Goal: Navigation & Orientation: Find specific page/section

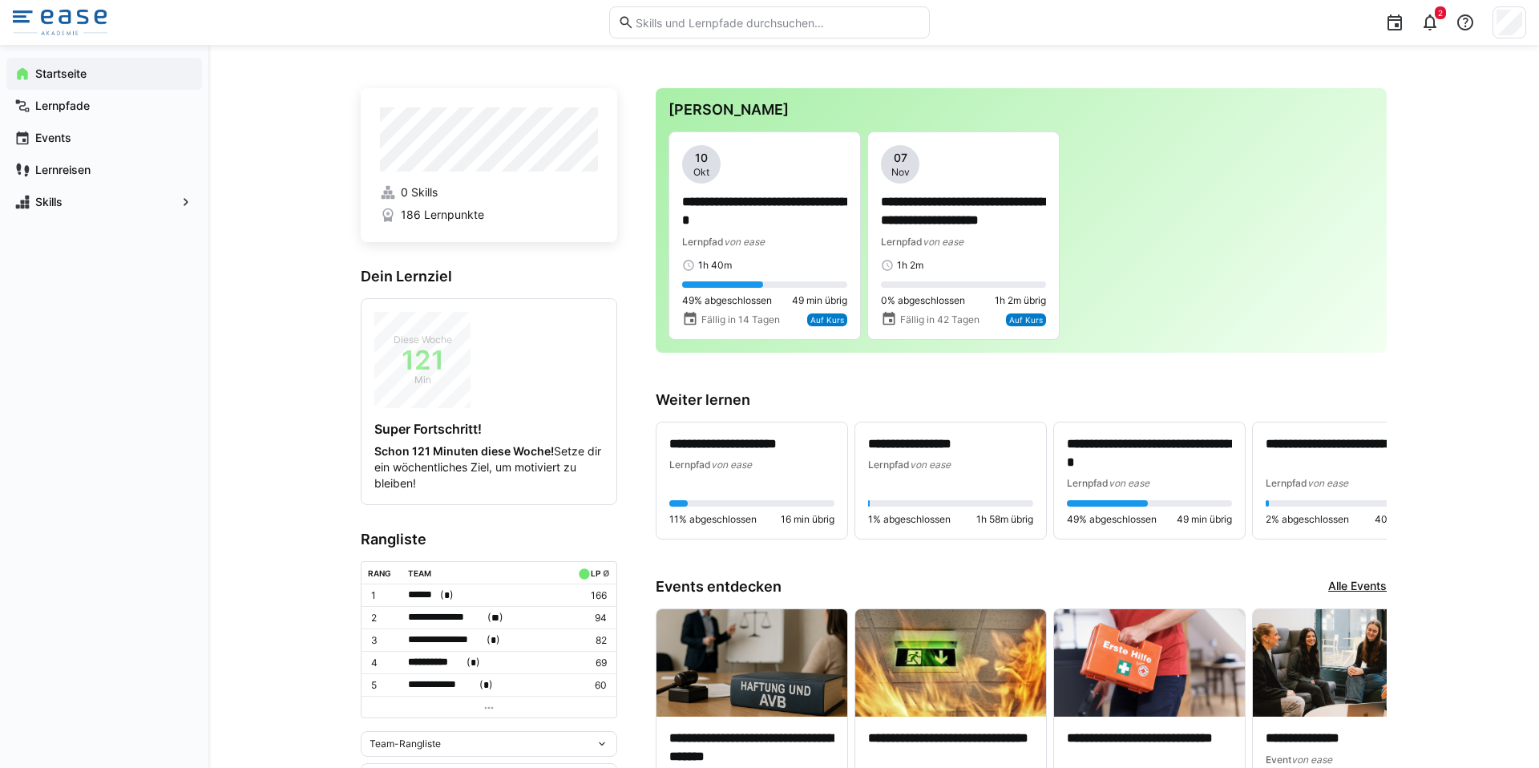
click at [729, 23] on input "text" at bounding box center [777, 22] width 287 height 14
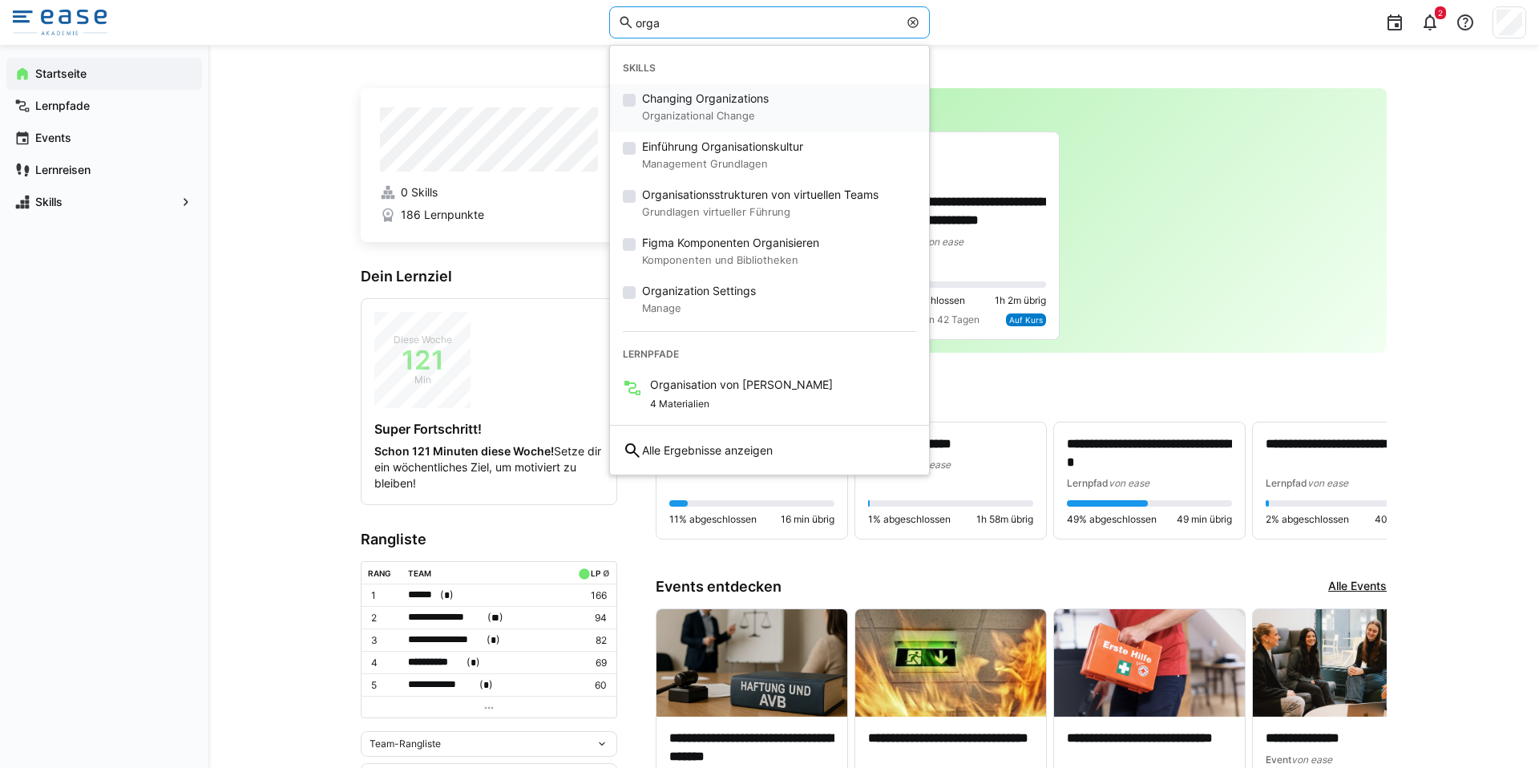
type input "orga"
click at [684, 96] on span "Changing Organizations" at bounding box center [705, 99] width 127 height 16
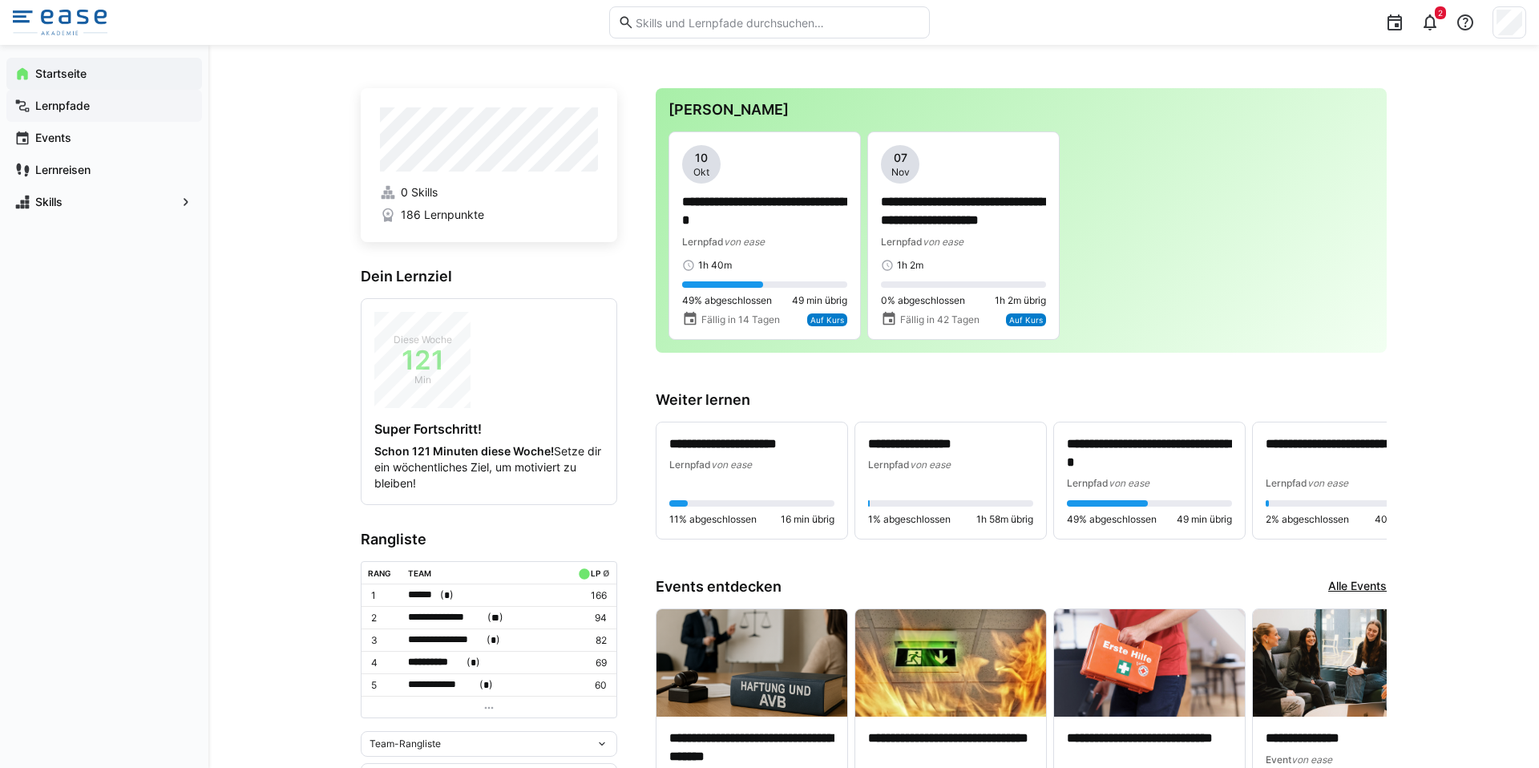
click at [34, 99] on span "Lernpfade" at bounding box center [113, 106] width 161 height 16
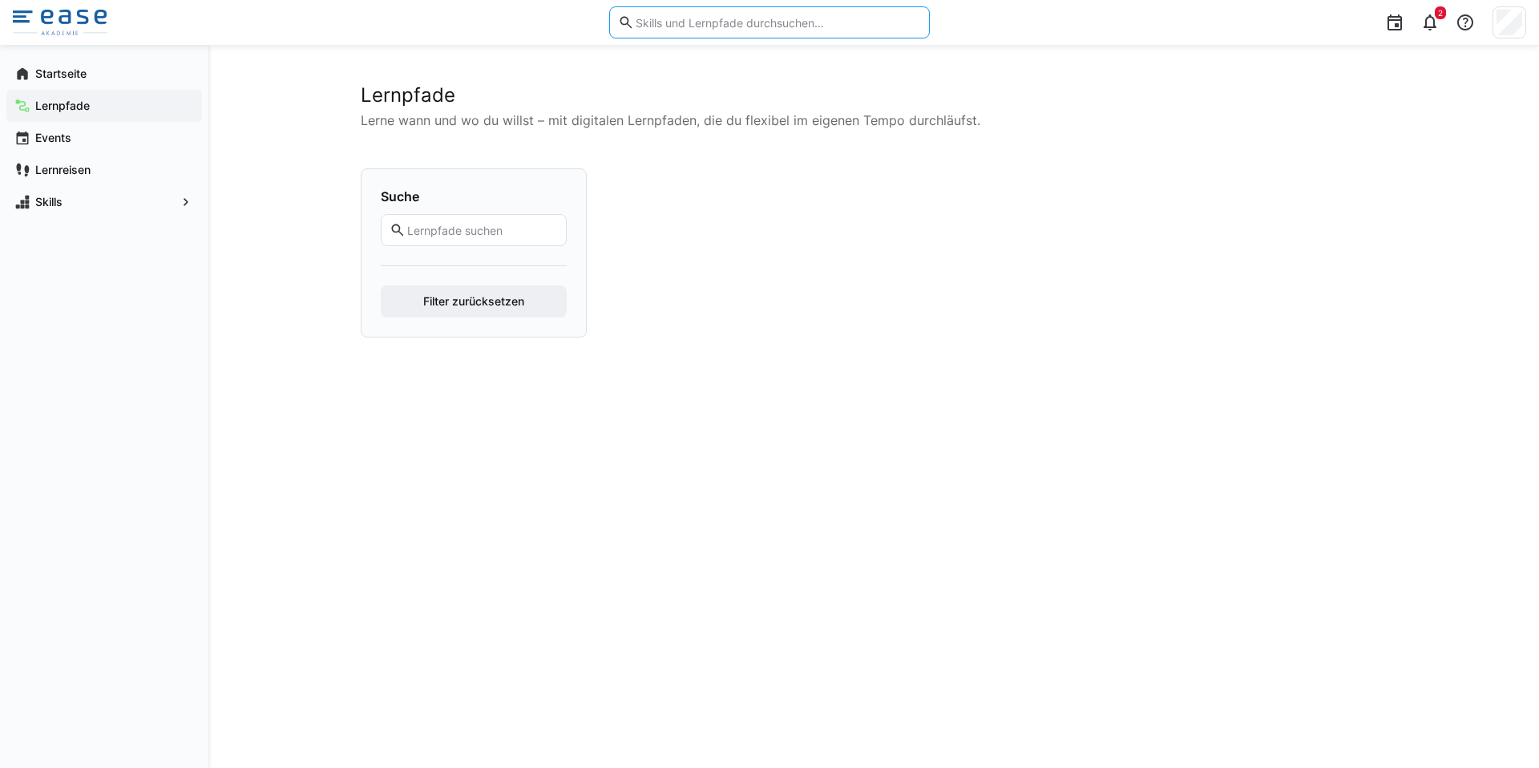
click at [669, 26] on input "text" at bounding box center [777, 22] width 287 height 14
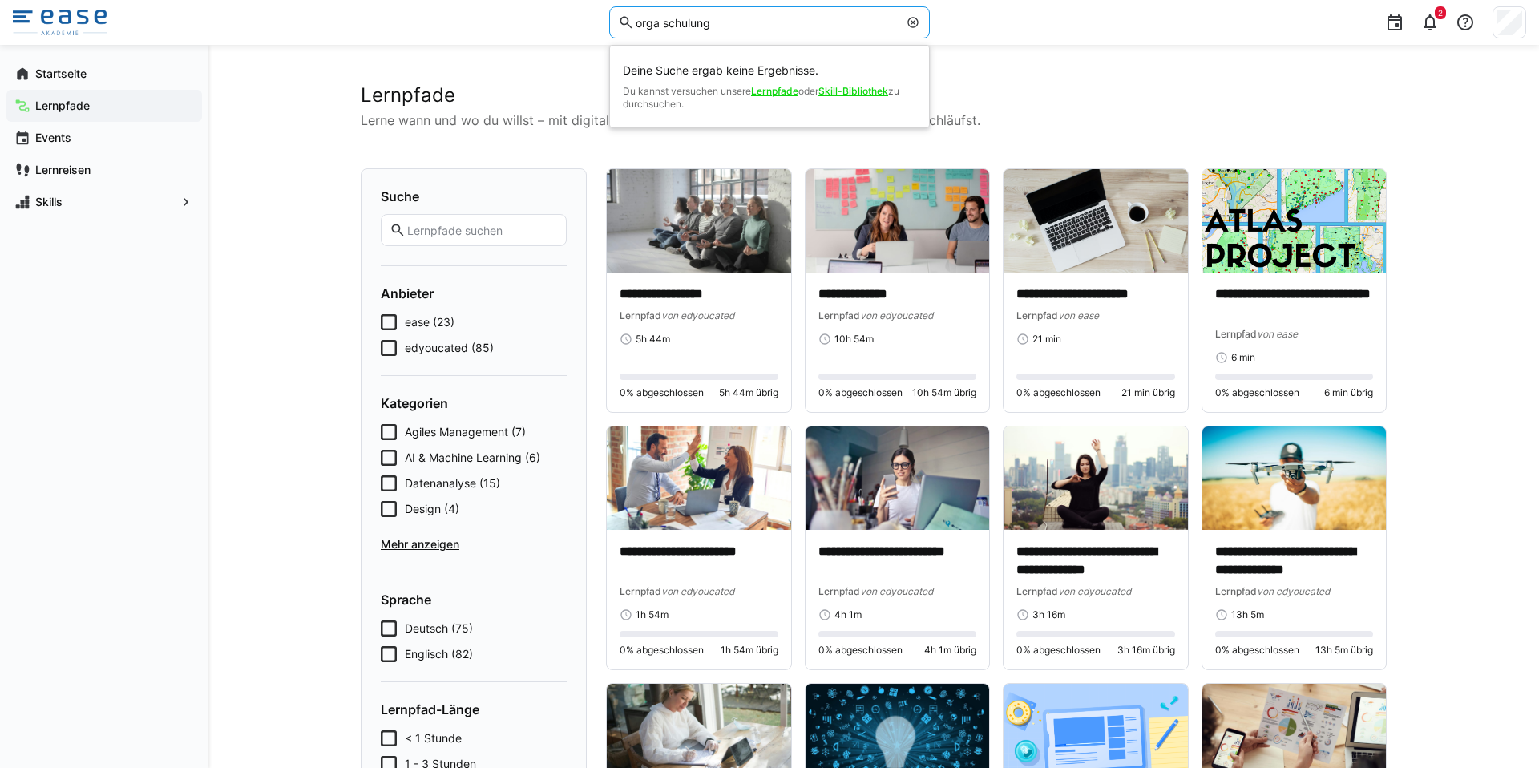
type input "orga schulung"
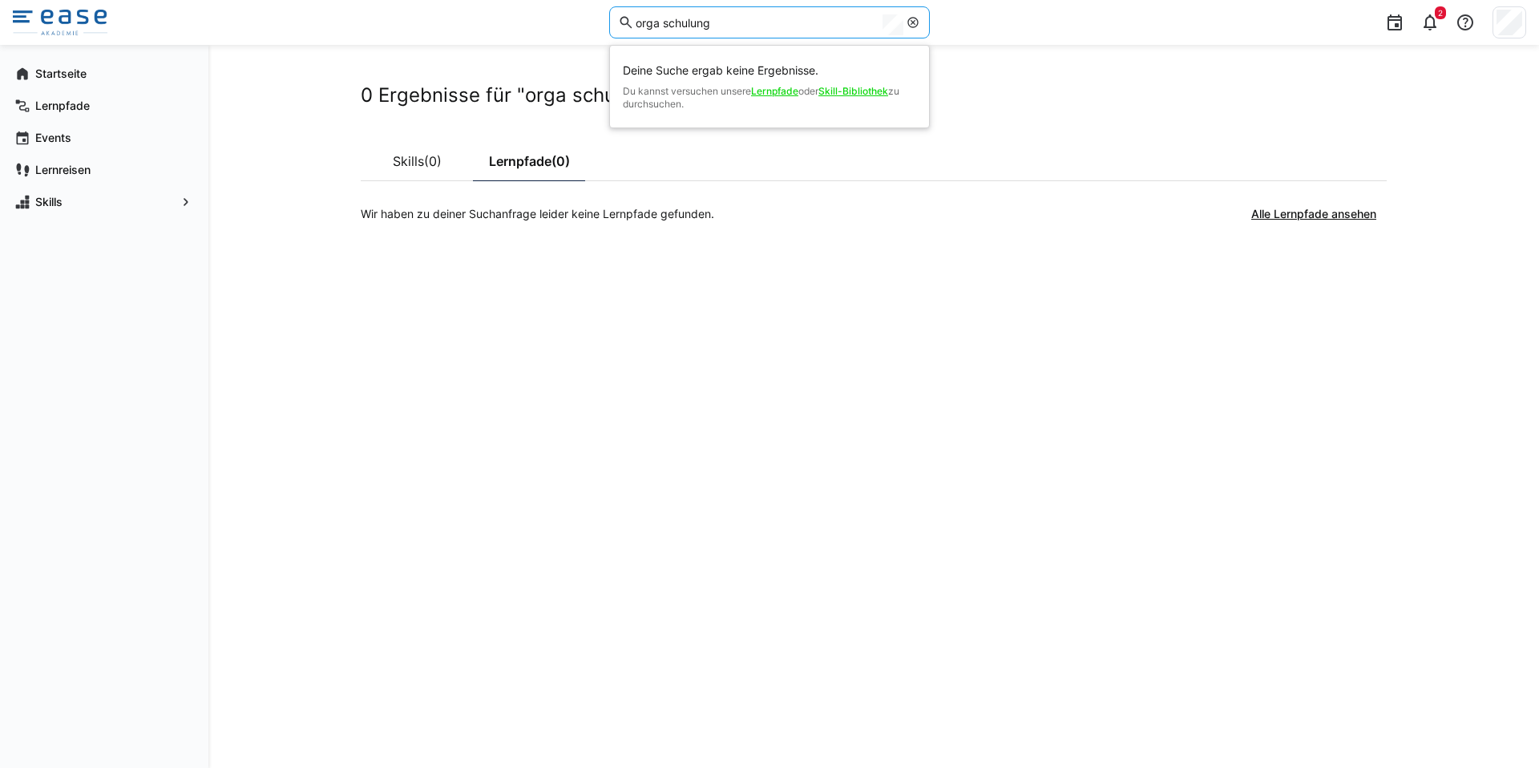
click at [918, 25] on eds-icon at bounding box center [913, 22] width 13 height 13
click at [754, 25] on input "orga schulung" at bounding box center [766, 22] width 265 height 14
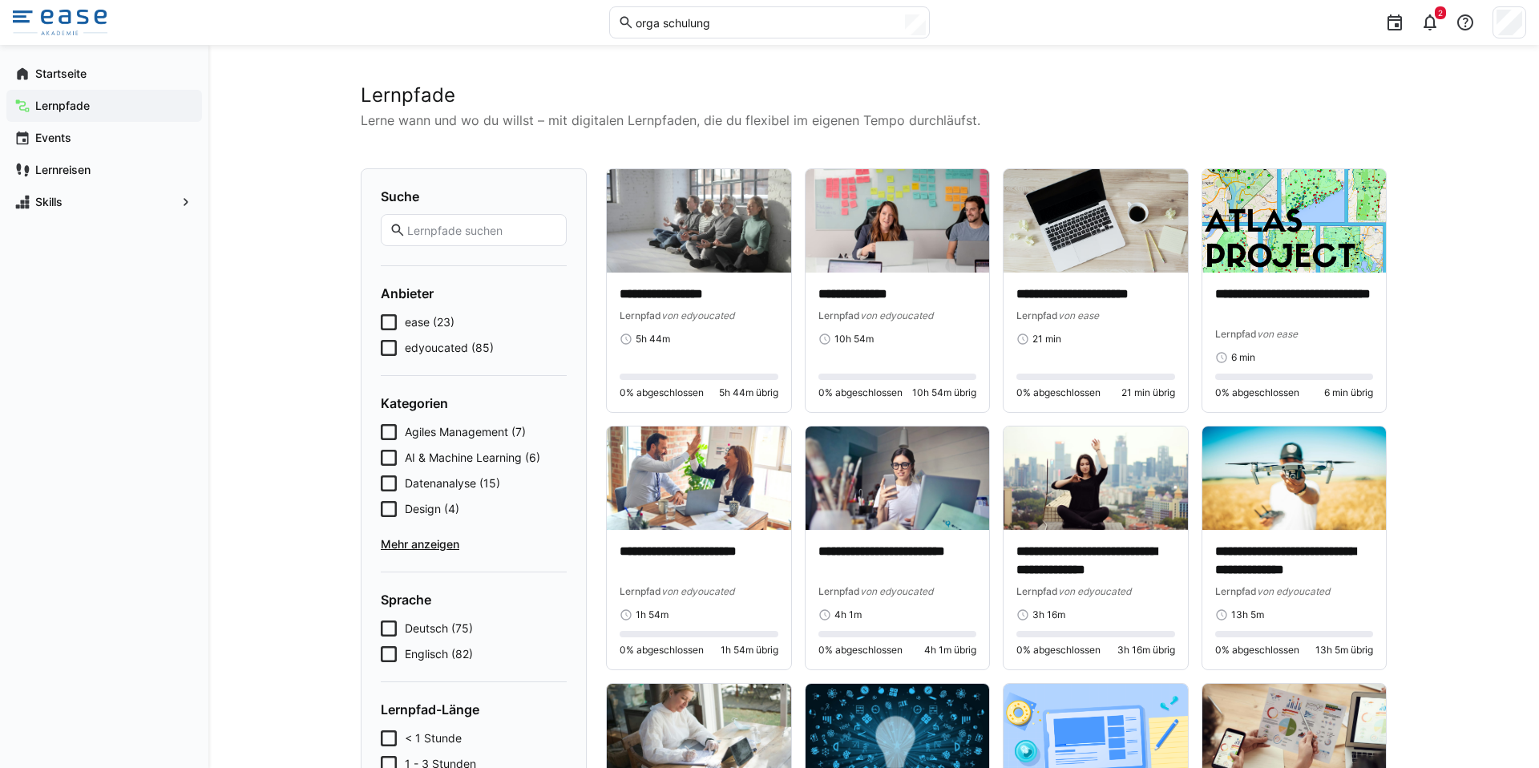
click at [702, 31] on eds-input "orga schulung" at bounding box center [769, 22] width 321 height 32
click at [702, 27] on input "orga schulung" at bounding box center [766, 22] width 265 height 14
click at [0, 0] on app-navigation-label "Events" at bounding box center [0, 0] width 0 height 0
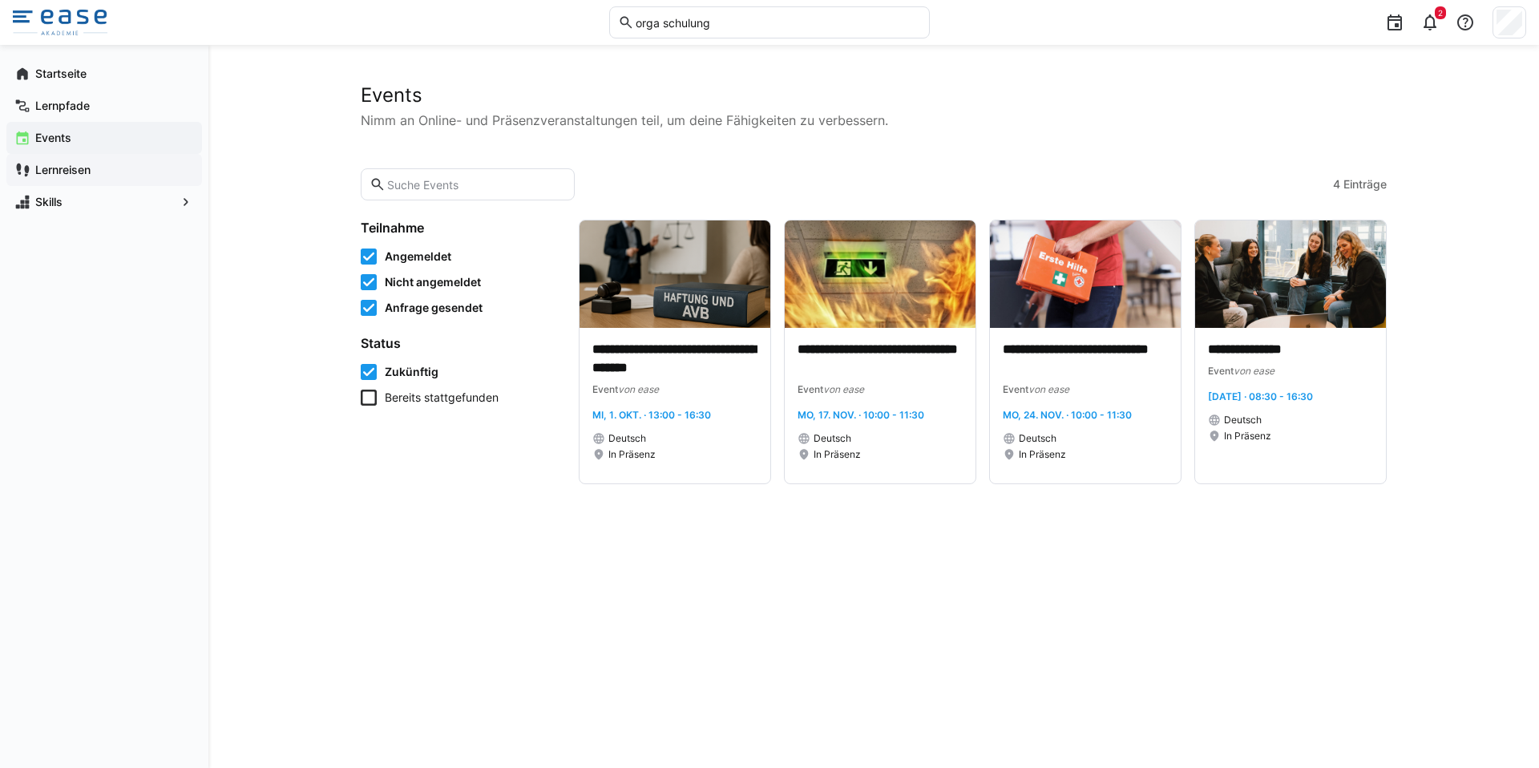
click at [0, 0] on app-navigation-label "Lernreisen" at bounding box center [0, 0] width 0 height 0
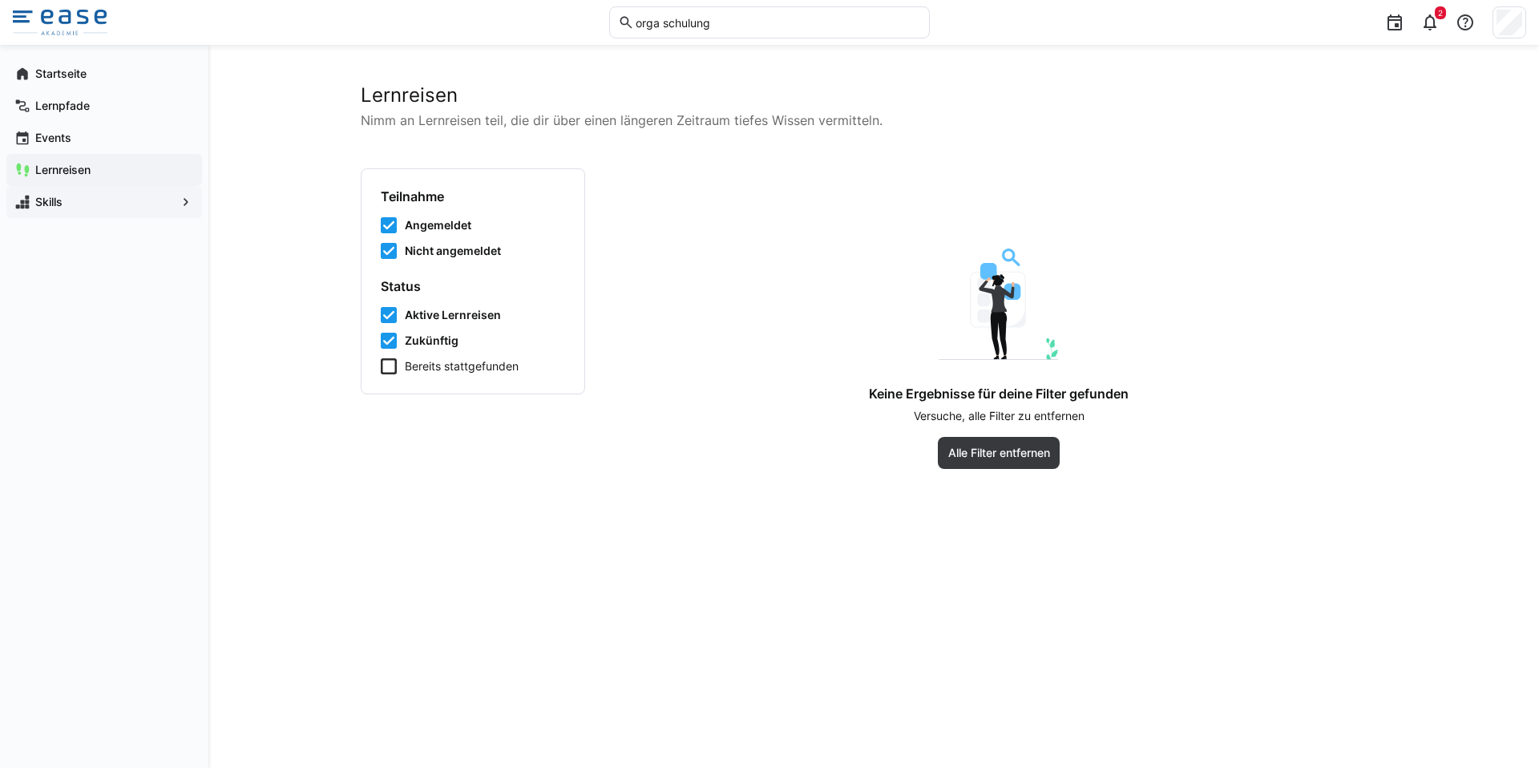
click at [49, 214] on div "Skills" at bounding box center [104, 202] width 196 height 32
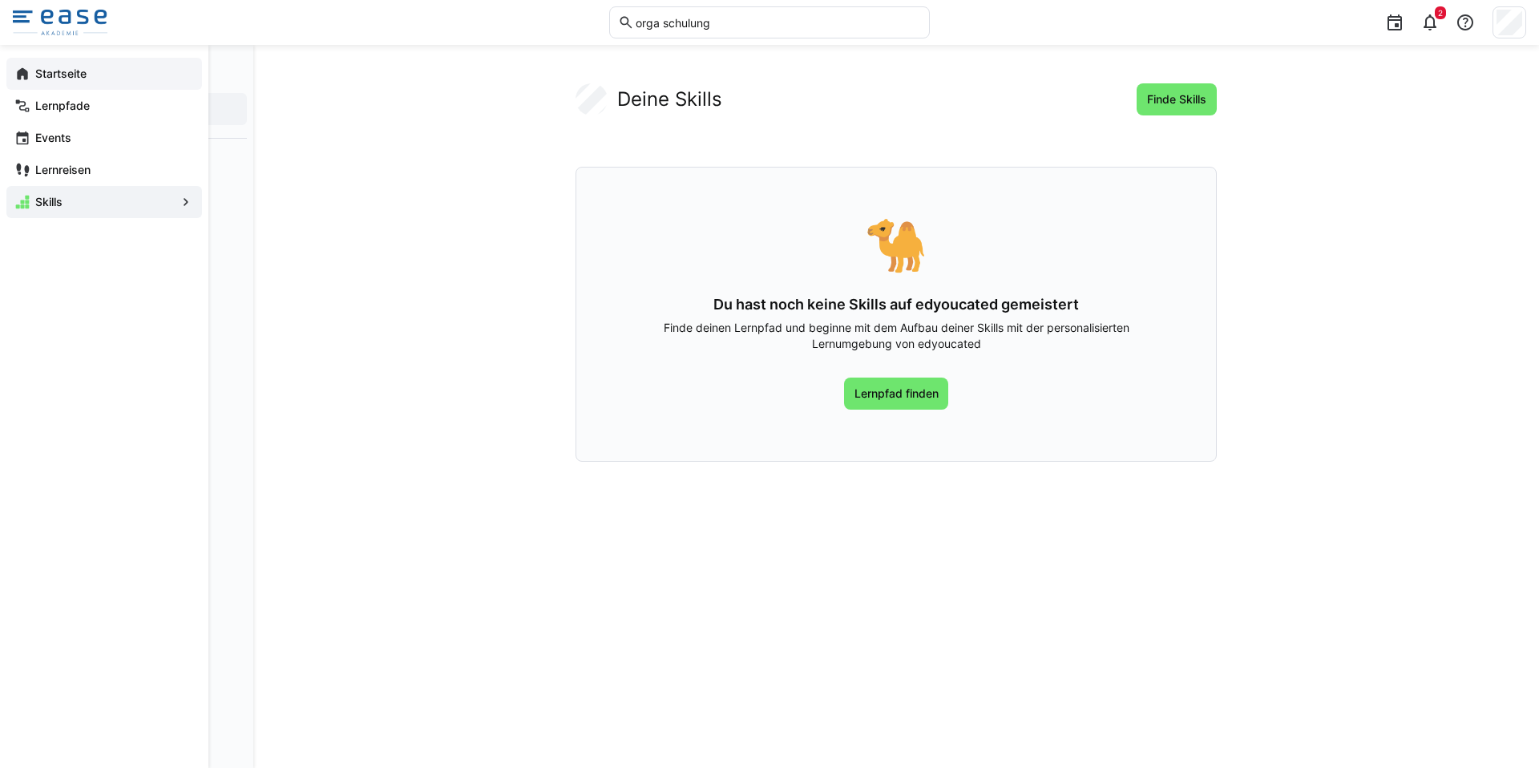
click at [24, 74] on eds-icon at bounding box center [22, 74] width 16 height 16
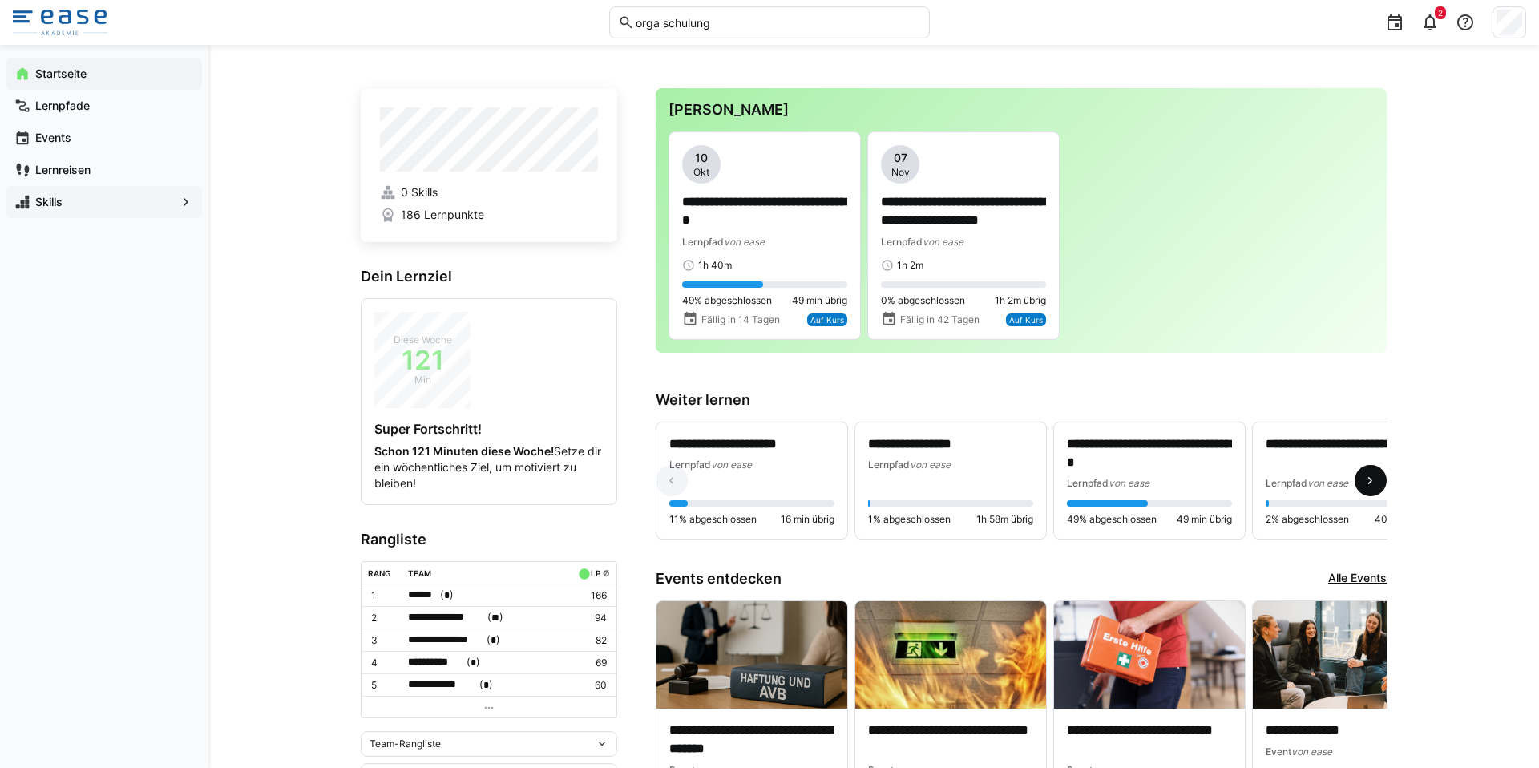
click at [1368, 486] on eds-icon at bounding box center [1371, 481] width 16 height 16
